Goal: Task Accomplishment & Management: Manage account settings

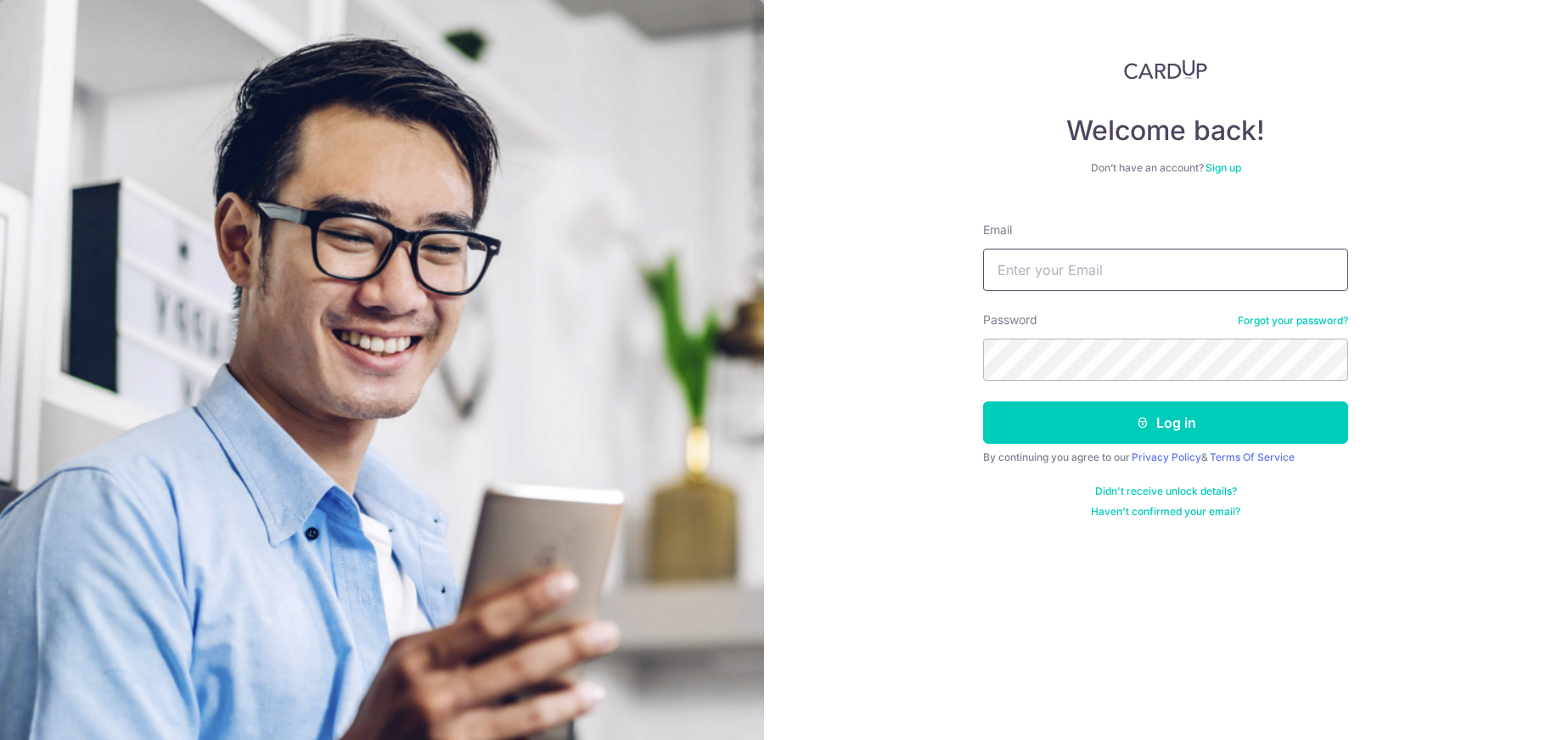
click at [1038, 266] on input "Email" at bounding box center [1165, 270] width 365 height 42
type input "[EMAIL_ADDRESS][DOMAIN_NAME]"
click at [983, 401] on button "Log in" at bounding box center [1165, 422] width 365 height 42
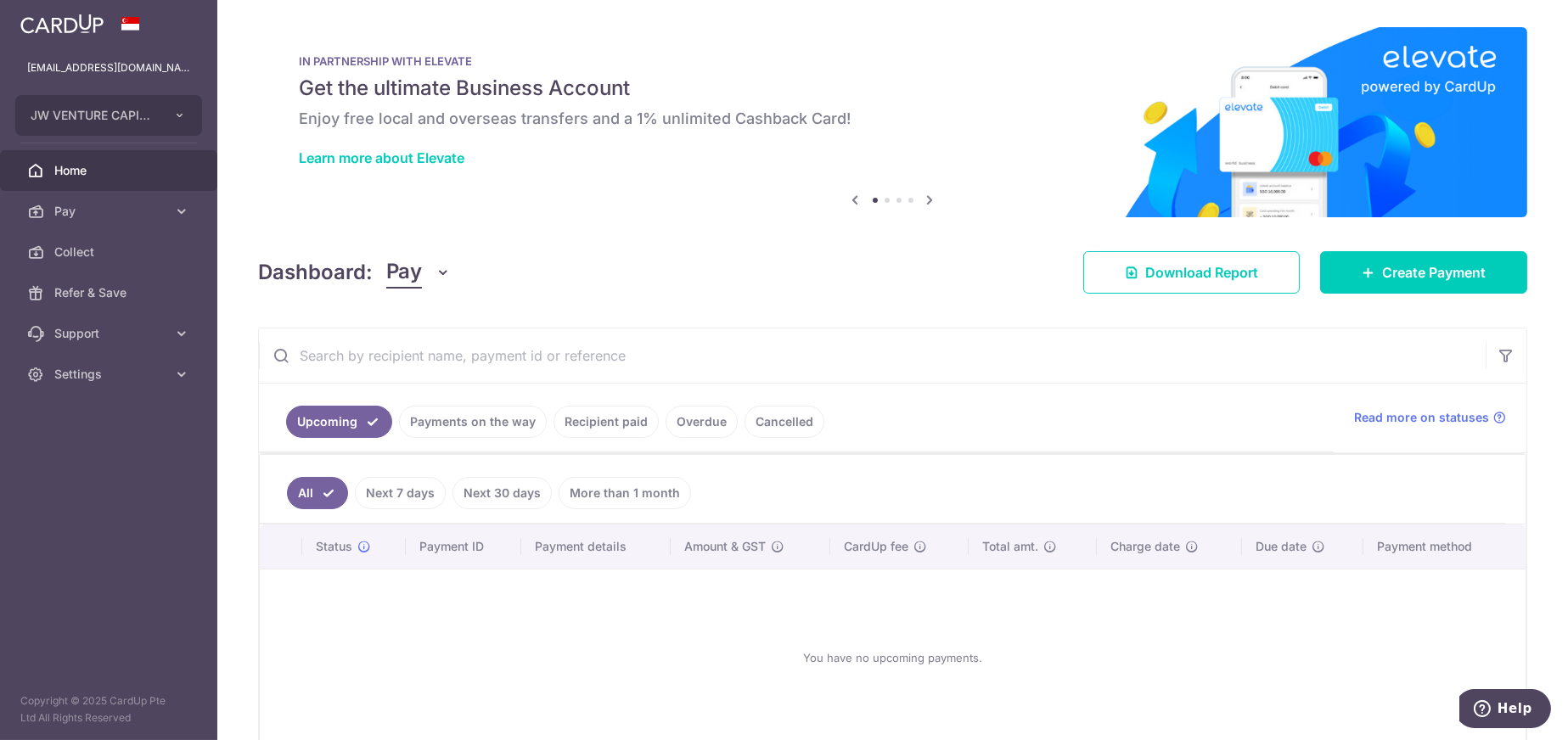
click at [470, 419] on link "Payments on the way" at bounding box center [472, 422] width 148 height 32
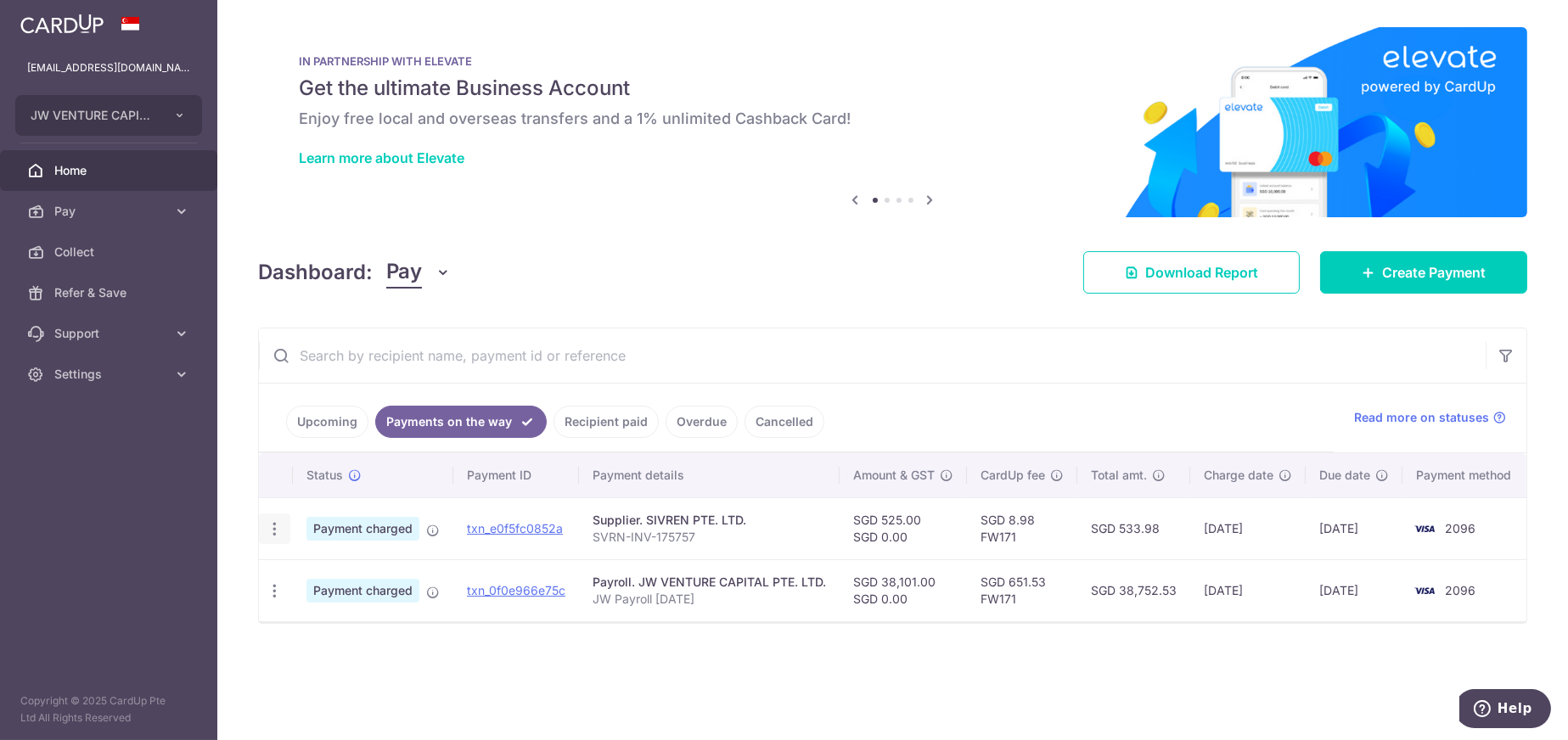
click at [272, 530] on icon "button" at bounding box center [275, 529] width 18 height 18
click at [309, 575] on span "PDF Receipt" at bounding box center [365, 575] width 116 height 17
click at [765, 356] on input "text" at bounding box center [872, 356] width 1227 height 55
click at [277, 523] on icon "button" at bounding box center [275, 529] width 18 height 18
click at [327, 667] on div "× Pause Schedule Pause all future payments in this series Pause just this one p…" at bounding box center [892, 370] width 1350 height 740
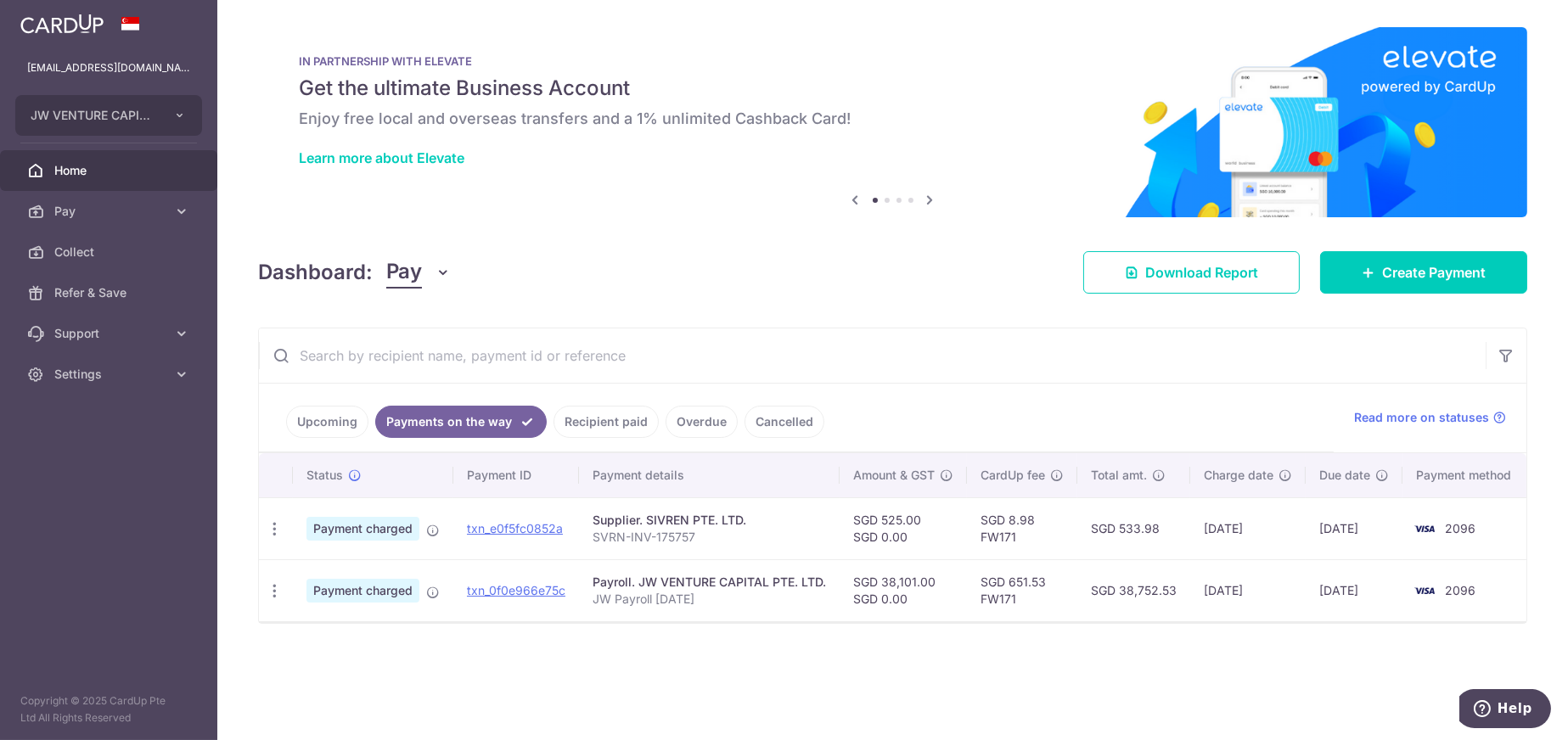
click at [733, 664] on div "× Pause Schedule Pause all future payments in this series Pause just this one p…" at bounding box center [892, 370] width 1350 height 740
click at [602, 426] on link "Recipient paid" at bounding box center [606, 422] width 105 height 32
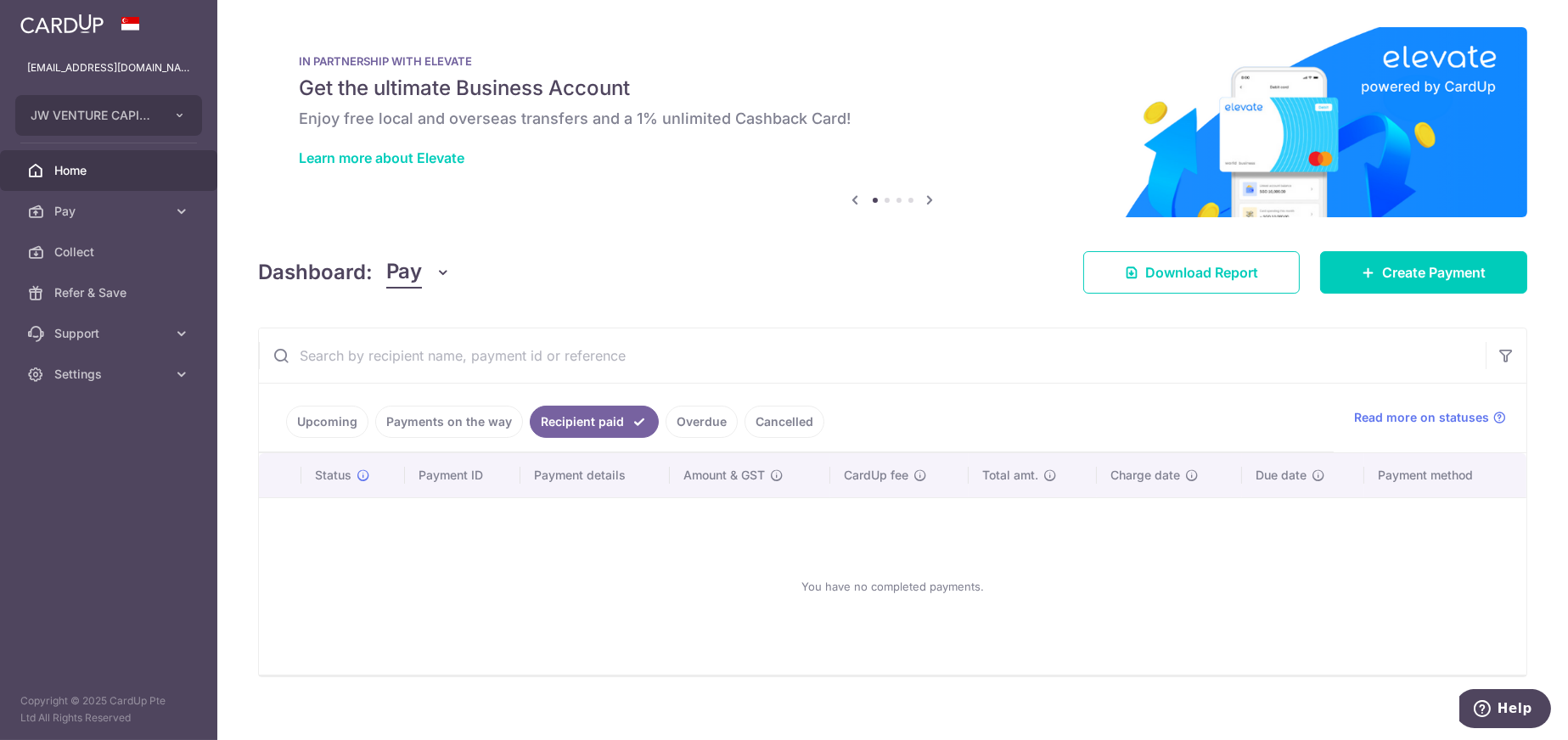
click at [701, 424] on link "Overdue" at bounding box center [702, 422] width 73 height 32
click at [771, 426] on link "Cancelled" at bounding box center [784, 422] width 80 height 32
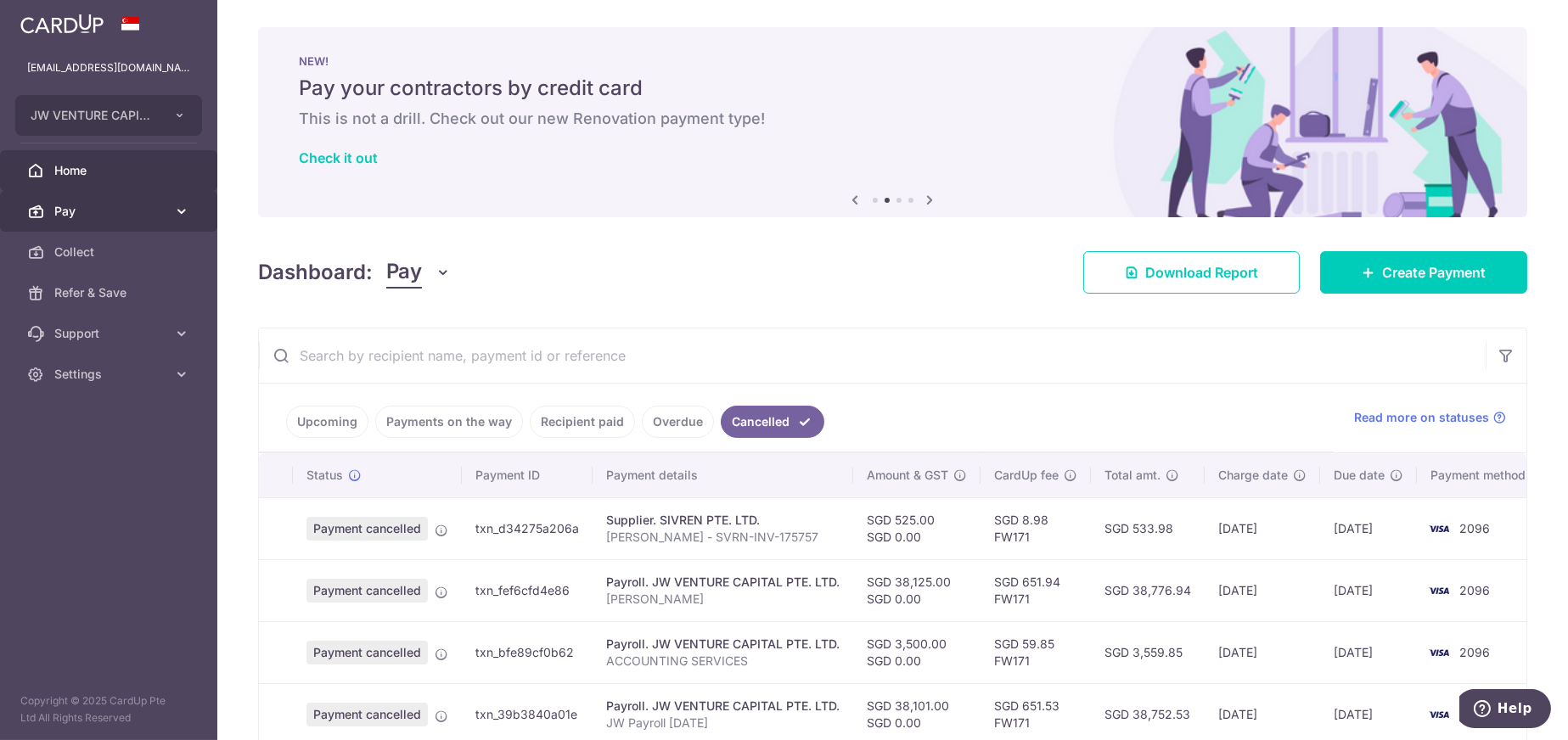
click at [85, 204] on span "Pay" at bounding box center [110, 211] width 112 height 17
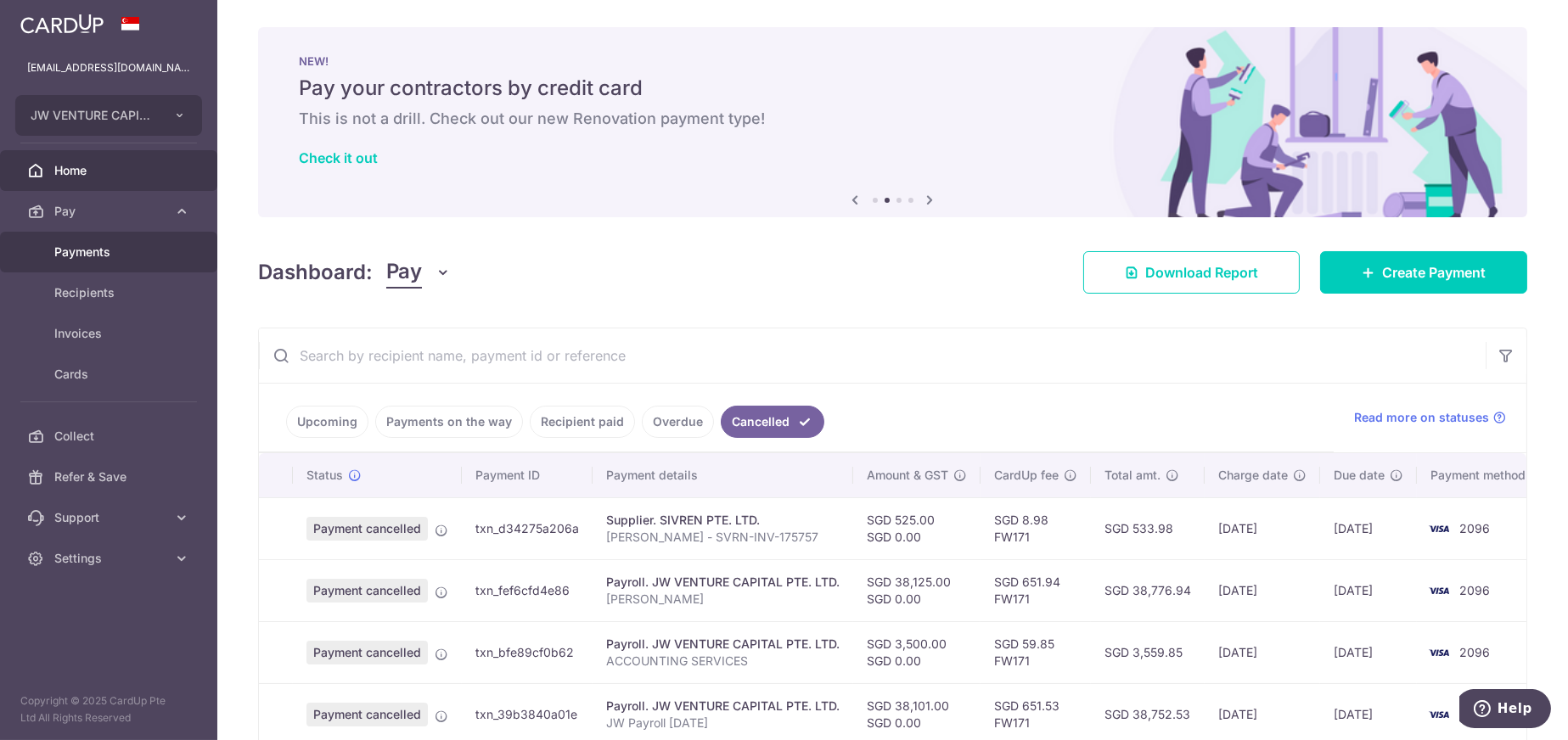
click at [99, 246] on span "Payments" at bounding box center [110, 252] width 112 height 17
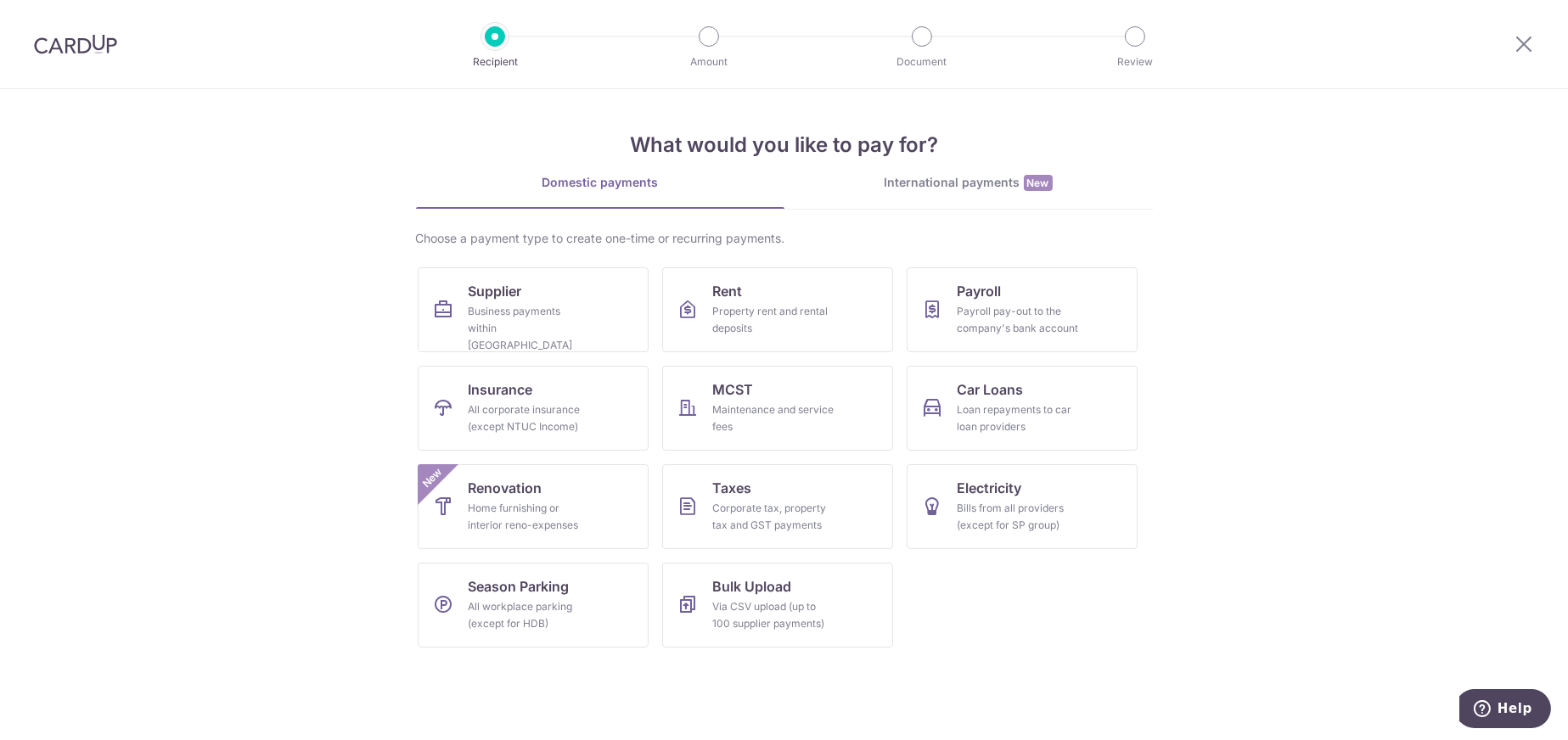
click at [1535, 50] on div at bounding box center [1523, 44] width 89 height 89
click at [1529, 47] on icon at bounding box center [1523, 44] width 21 height 22
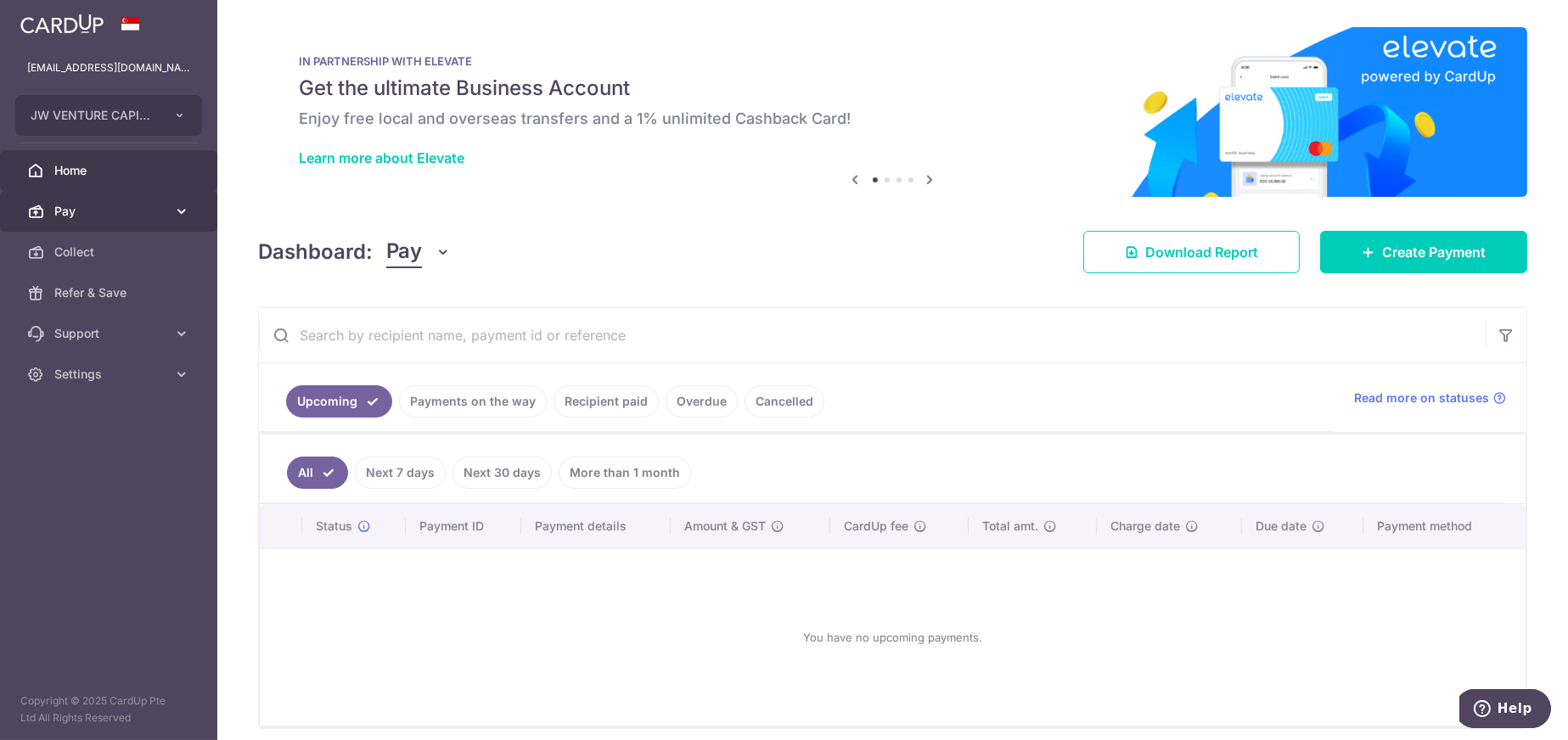
click at [56, 216] on span "Pay" at bounding box center [110, 211] width 112 height 17
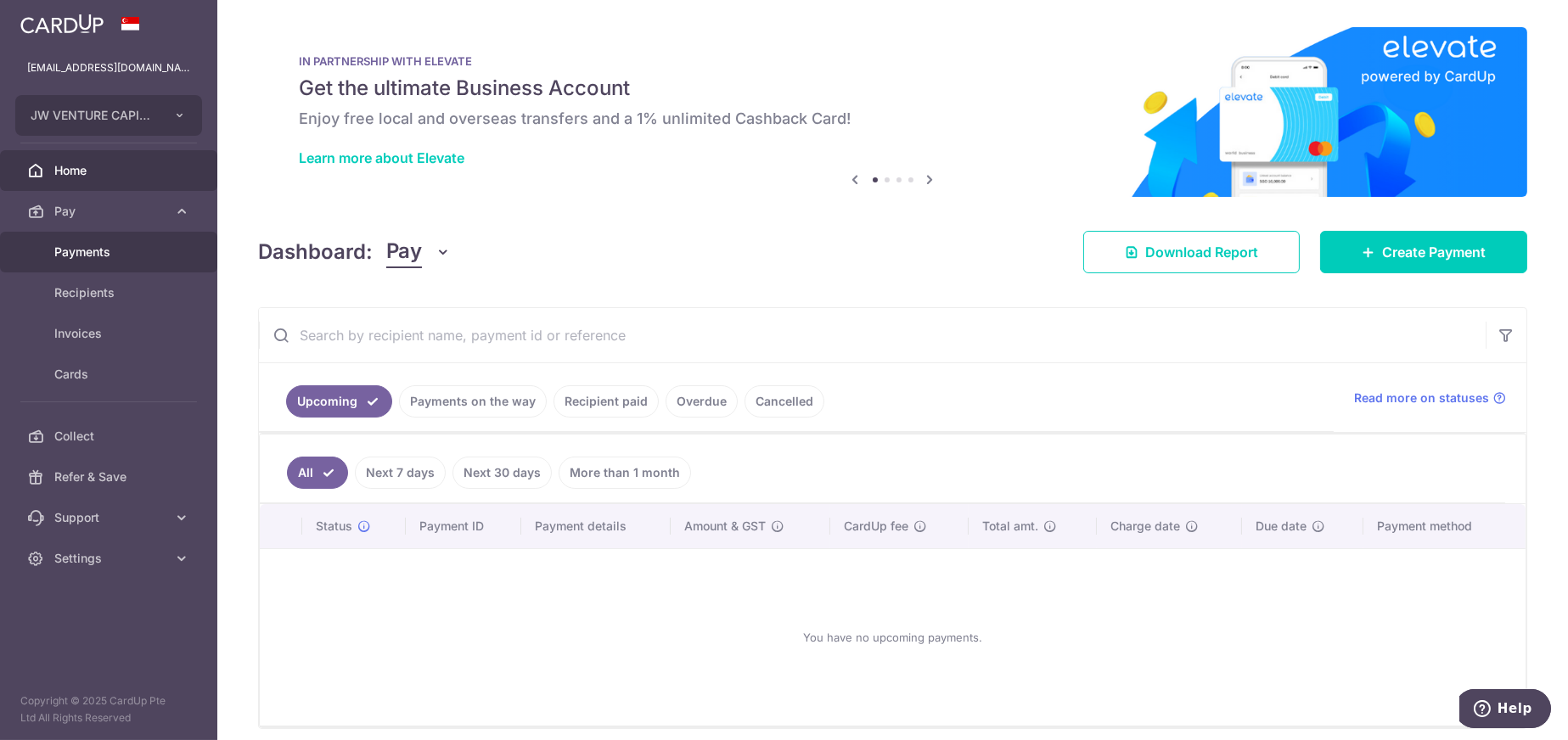
click at [89, 246] on span "Payments" at bounding box center [110, 252] width 112 height 17
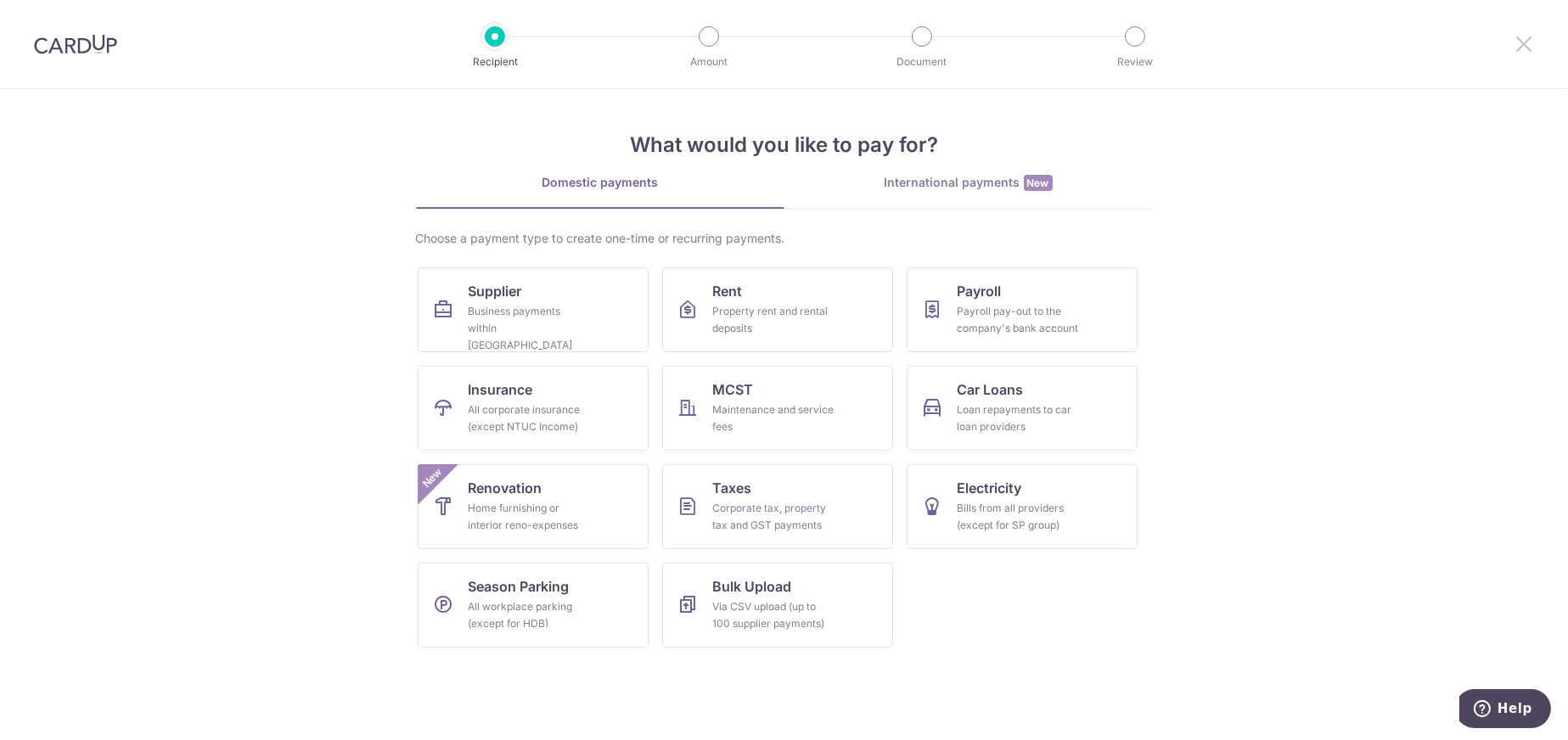
click at [1529, 46] on icon at bounding box center [1523, 44] width 21 height 22
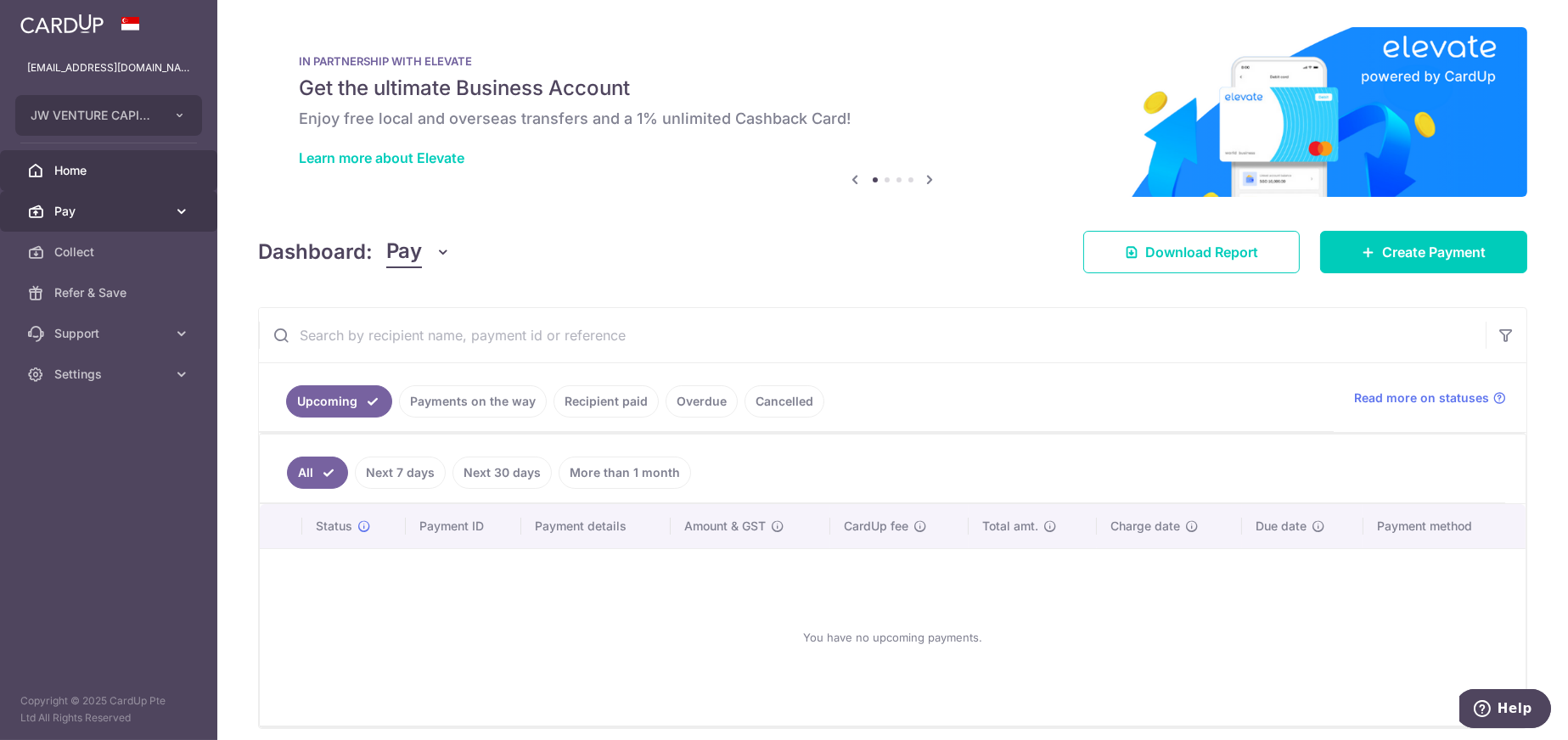
click at [82, 220] on link "Pay" at bounding box center [108, 211] width 218 height 40
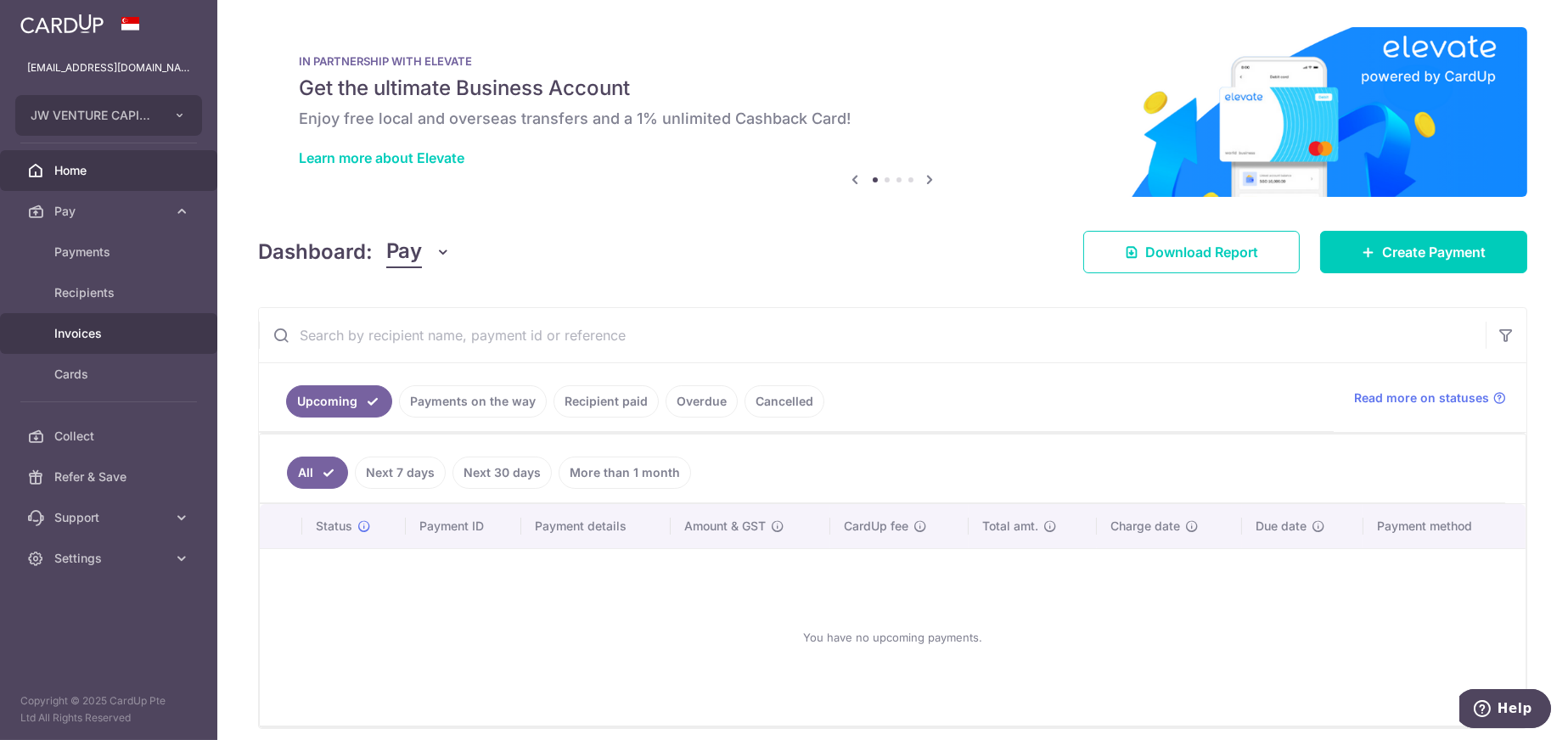
click at [51, 337] on link "Invoices" at bounding box center [108, 333] width 218 height 40
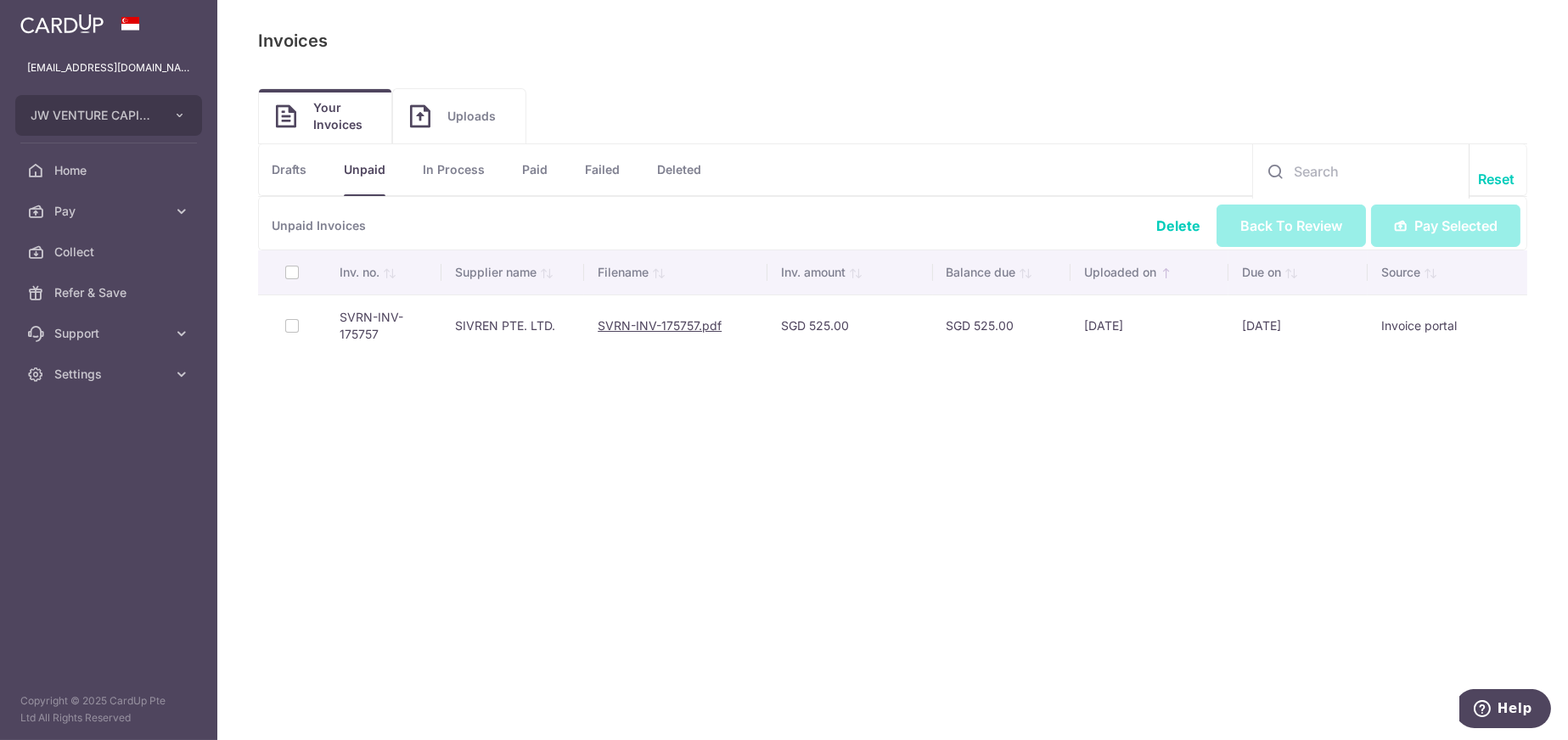
click at [280, 323] on td at bounding box center [292, 325] width 68 height 62
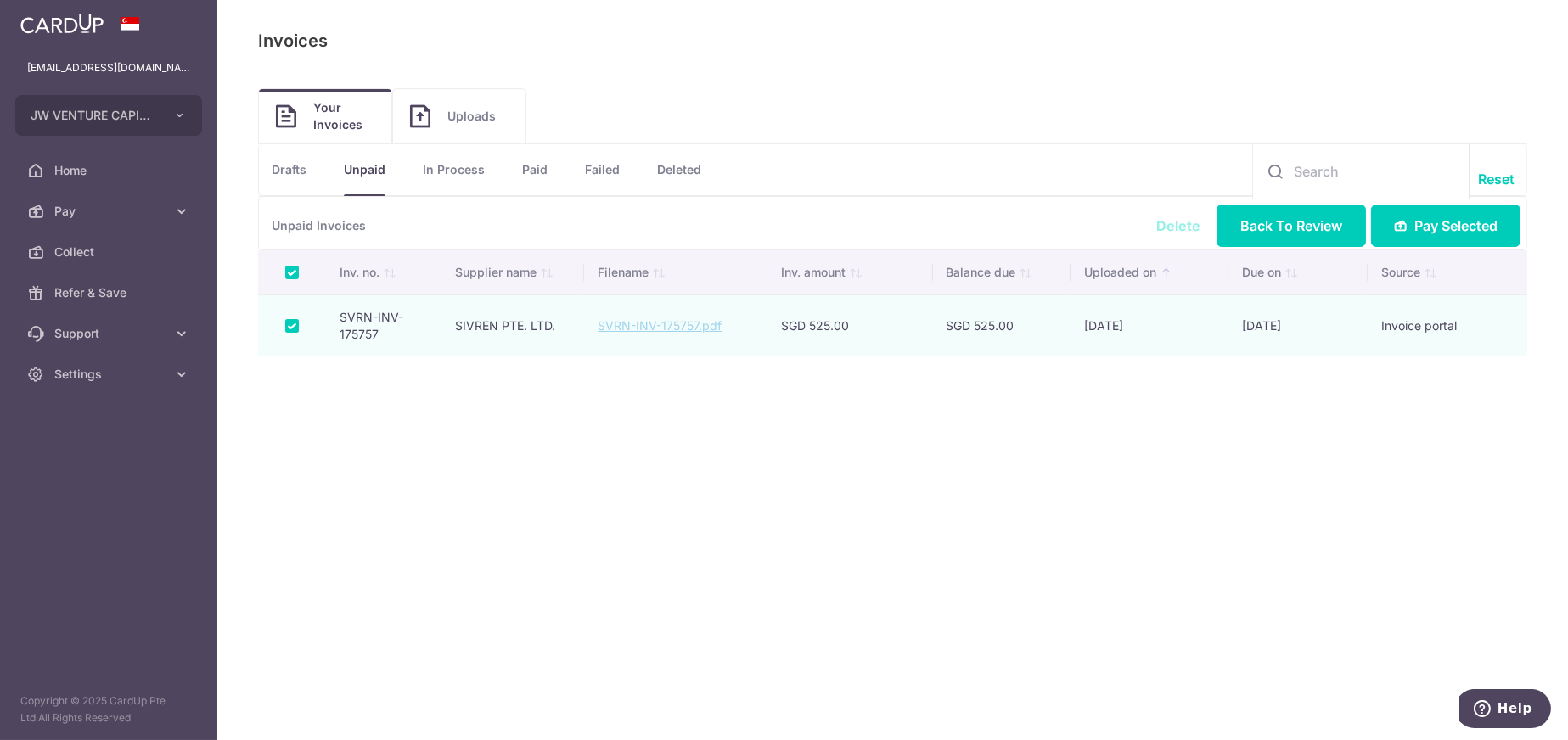
click at [1186, 227] on link "Delete" at bounding box center [1177, 226] width 44 height 17
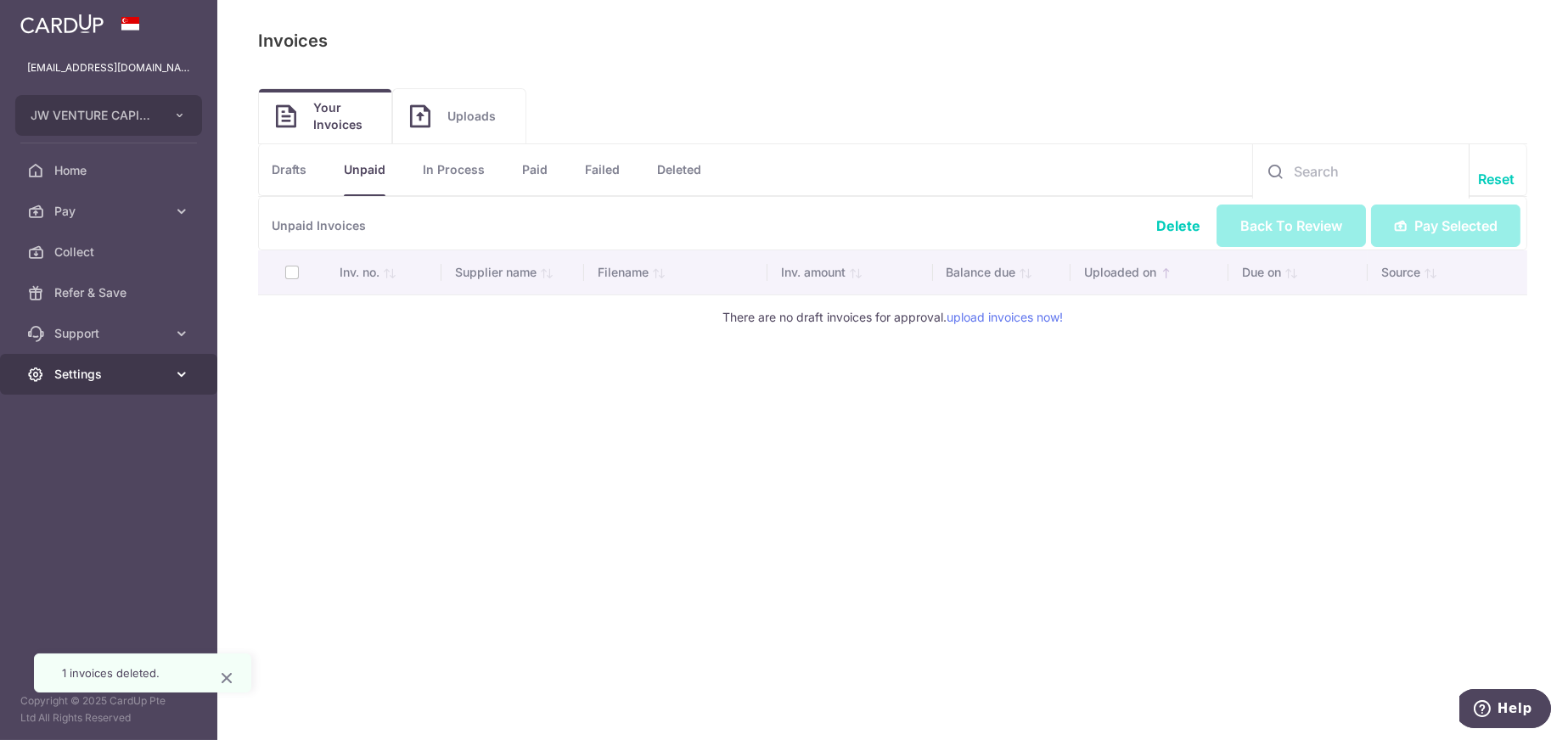
click at [64, 378] on span "Settings" at bounding box center [110, 374] width 112 height 17
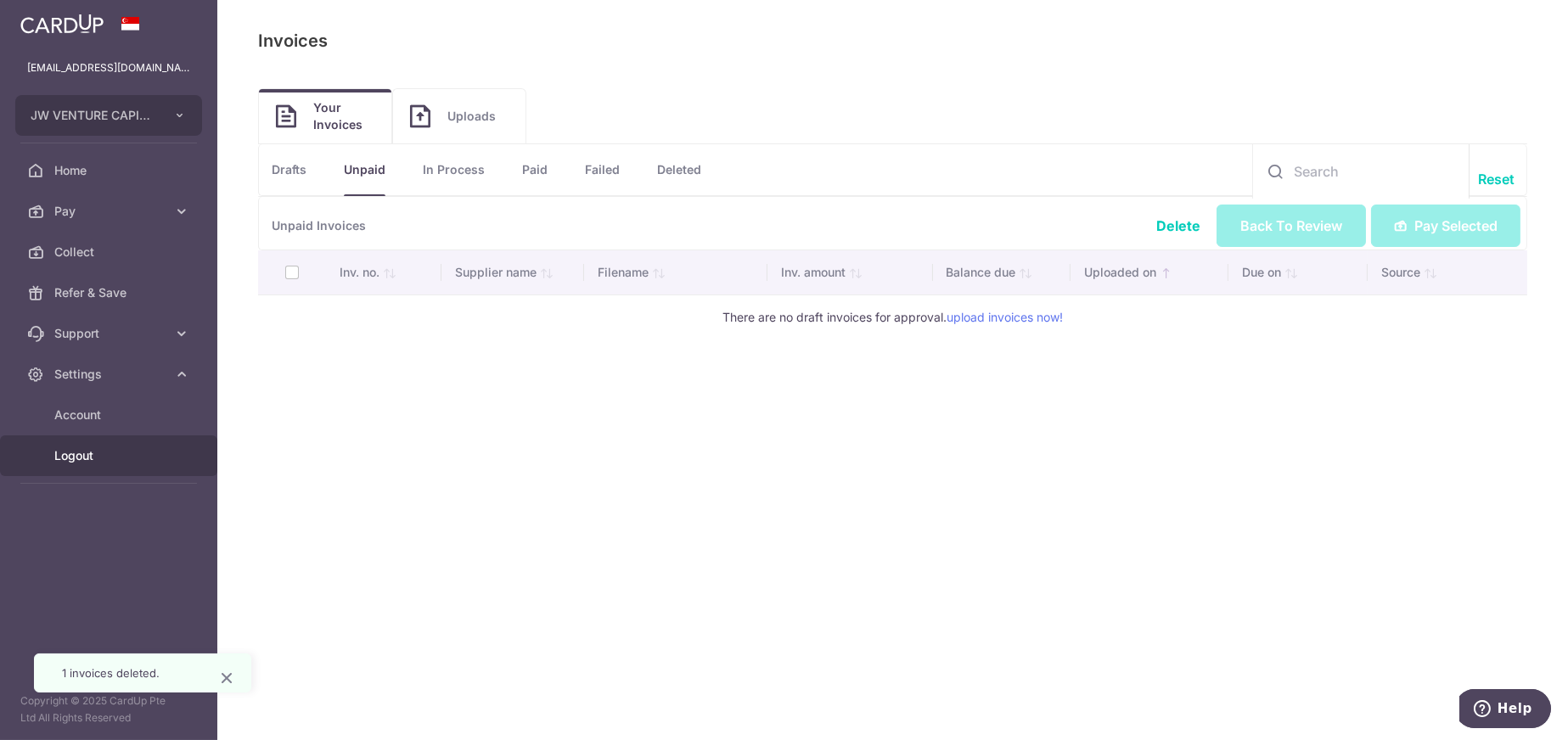
click at [76, 462] on span "Logout" at bounding box center [110, 455] width 112 height 17
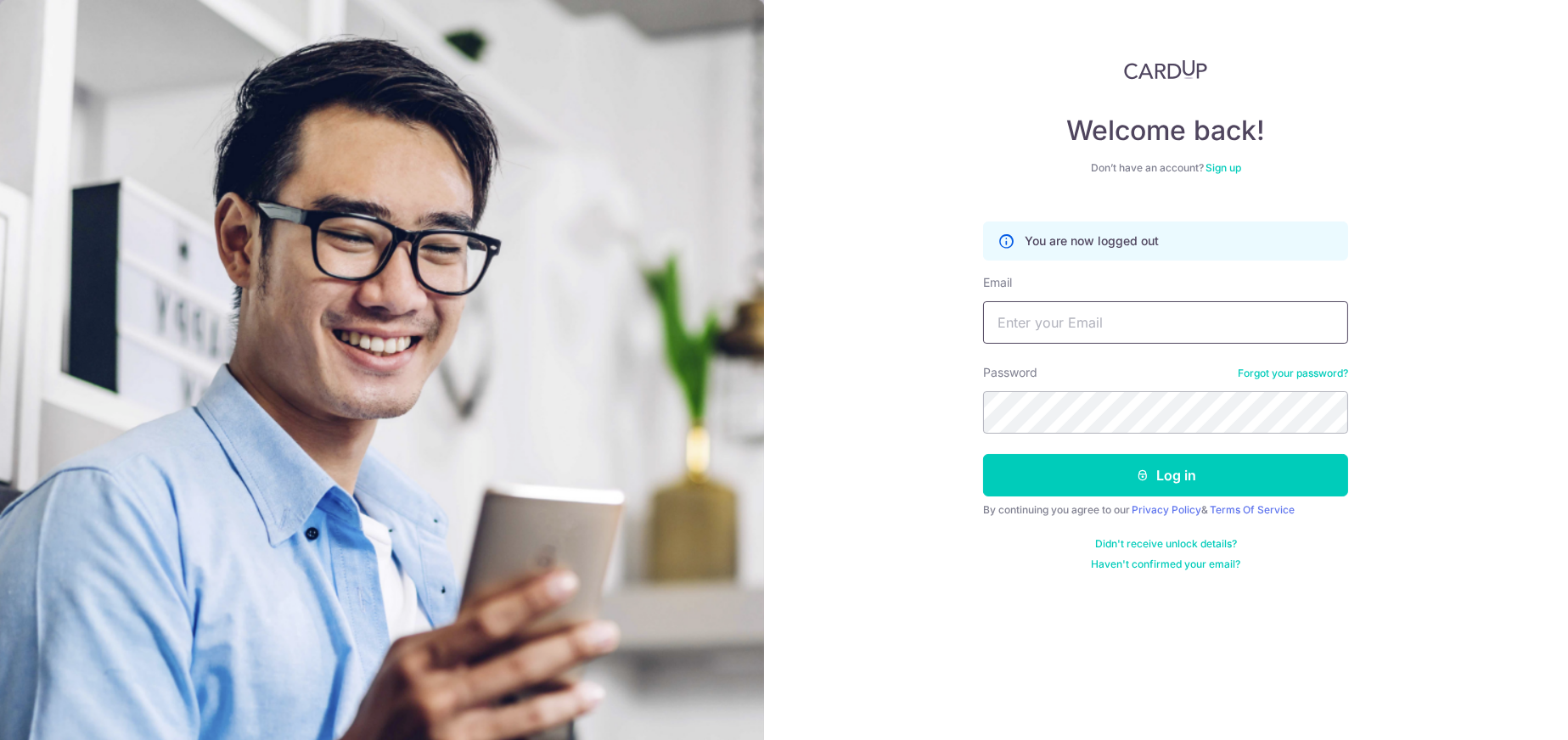
click at [1128, 323] on input "Email" at bounding box center [1165, 322] width 365 height 42
type input "franktay@oceancne.com"
drag, startPoint x: 1145, startPoint y: 382, endPoint x: 1138, endPoint y: 389, distance: 9.9
click at [1143, 384] on div "Password Forgot your password?" at bounding box center [1165, 399] width 365 height 70
click at [983, 454] on button "Log in" at bounding box center [1165, 475] width 365 height 42
